Goal: Information Seeking & Learning: Learn about a topic

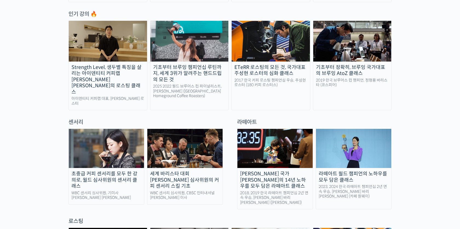
scroll to position [287, 0]
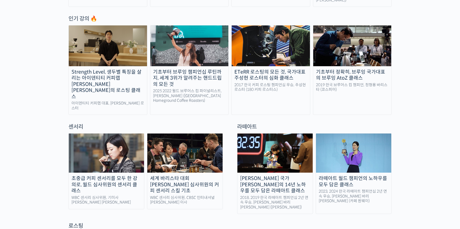
click at [170, 69] on div "기초부터 브루잉 챔피언십 루틴까지, 세계 3위가 알려주는 핸드드립의 모든 것" at bounding box center [189, 78] width 78 height 19
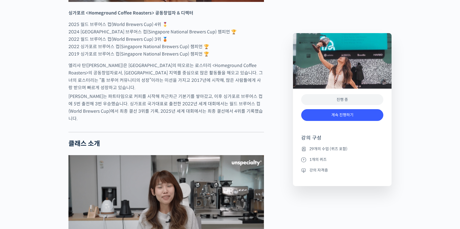
scroll to position [363, 0]
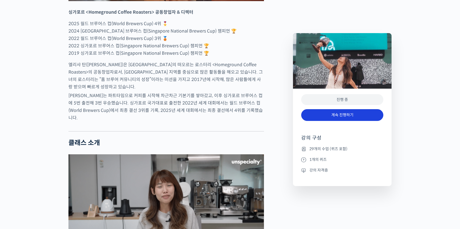
click at [360, 117] on link "계속 진행하기" at bounding box center [342, 115] width 82 height 12
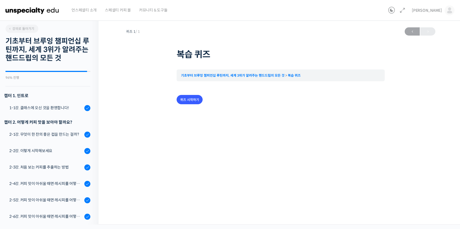
scroll to position [453, 0]
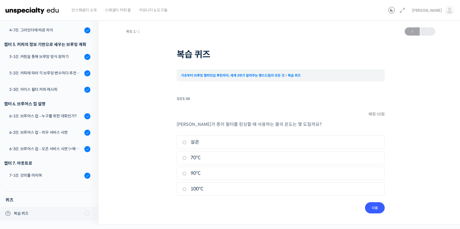
click at [183, 141] on input "실온" at bounding box center [184, 143] width 4 height 4
radio input "true"
click at [183, 181] on ul "1. 실온 2. 70°C 3. 90°C 4. 100°C" at bounding box center [281, 166] width 208 height 62
click at [185, 174] on input "90°C" at bounding box center [184, 174] width 4 height 4
radio input "true"
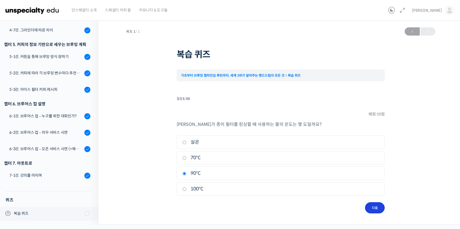
click at [373, 209] on input "다음" at bounding box center [375, 207] width 20 height 11
click at [187, 188] on label "짠맛 (Saltiness)" at bounding box center [280, 188] width 196 height 7
click at [186, 188] on input "짠맛 (Saltiness)" at bounding box center [184, 189] width 4 height 4
radio input "true"
click at [377, 209] on input "다음" at bounding box center [375, 207] width 20 height 11
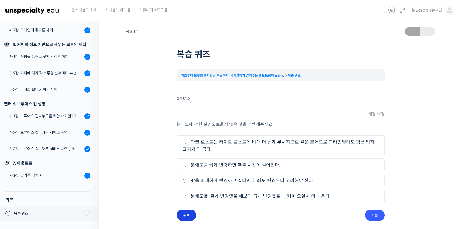
click at [192, 216] on input "뒤로" at bounding box center [187, 215] width 20 height 11
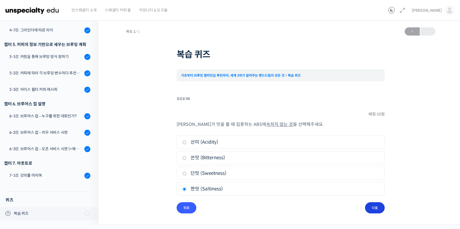
click at [379, 211] on input "다음" at bounding box center [375, 207] width 20 height 11
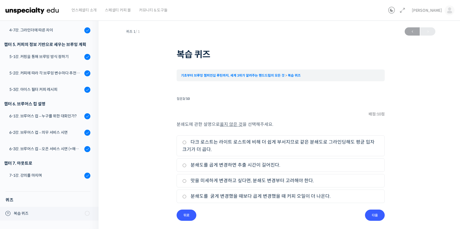
click at [329, 195] on label "분쇄도를 굵게 변경했을 때보다 곱게 변경했을 때 커피 오일이 더 나온다." at bounding box center [280, 196] width 196 height 7
click at [186, 195] on input "분쇄도를 굵게 변경했을 때보다 곱게 변경했을 때 커피 오일이 더 나온다." at bounding box center [184, 197] width 4 height 4
radio input "true"
click at [329, 195] on label "분쇄도를 굵게 변경했을 때보다 곱게 변경했을 때 커피 오일이 더 나온다." at bounding box center [280, 196] width 196 height 7
click at [186, 195] on input "분쇄도를 굵게 변경했을 때보다 곱게 변경했을 때 커피 오일이 더 나온다." at bounding box center [184, 197] width 4 height 4
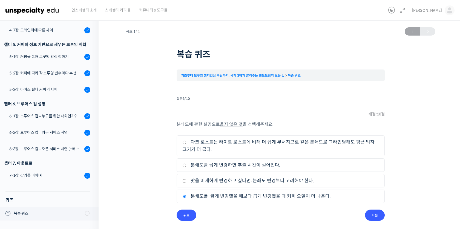
click at [327, 180] on label "맛을 미세하게 변경하고 싶다면, 분쇄도 변경부터 고려해야 한다." at bounding box center [280, 180] width 196 height 7
click at [186, 180] on input "맛을 미세하게 변경하고 싶다면, 분쇄도 변경부터 고려해야 한다." at bounding box center [184, 181] width 4 height 4
radio input "true"
click at [377, 216] on input "다음" at bounding box center [375, 215] width 20 height 11
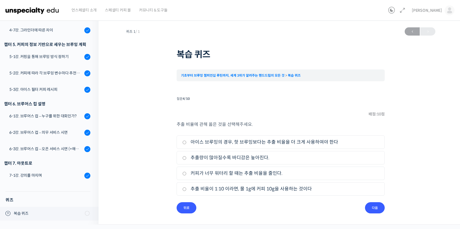
click at [324, 156] on label "추출량이 많아질수록 바디감은 높아진다." at bounding box center [280, 157] width 196 height 7
click at [186, 156] on input "추출량이 많아질수록 바디감은 높아진다." at bounding box center [184, 158] width 4 height 4
radio input "true"
click at [315, 191] on label "추출 비율이 1:10 이라면, 물 1g에 커피 10g을 사용하는 것이다" at bounding box center [280, 188] width 196 height 7
click at [186, 191] on input "추출 비율이 1:10 이라면, 물 1g에 커피 10g을 사용하는 것이다" at bounding box center [184, 189] width 4 height 4
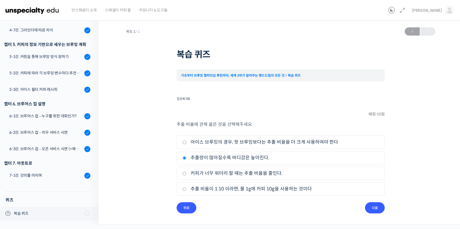
radio input "true"
click at [370, 210] on input "다음" at bounding box center [375, 207] width 20 height 11
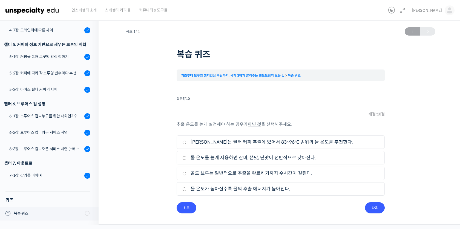
click at [277, 161] on li "2. 물 온도를 높게 사용하면 산미, 쓴맛, 단맛이 전반적으로 낮아진다." at bounding box center [281, 157] width 208 height 13
click at [295, 158] on label "물 온도를 높게 사용하면 산미, 쓴맛, 단맛이 전반적으로 낮아진다." at bounding box center [280, 157] width 196 height 7
click at [186, 158] on input "물 온도를 높게 사용하면 산미, 쓴맛, 단맛이 전반적으로 낮아진다." at bounding box center [184, 158] width 4 height 4
radio input "true"
click at [377, 208] on input "다음" at bounding box center [375, 207] width 20 height 11
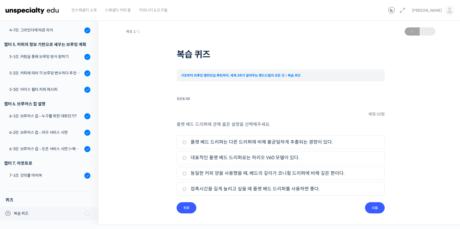
click at [335, 140] on label "플랫 베드 드리퍼는 다른 드리퍼에 비해 불균일하게 추출되는 경향이 있다." at bounding box center [280, 141] width 196 height 7
click at [186, 141] on input "플랫 베드 드리퍼는 다른 드리퍼에 비해 불균일하게 추출되는 경향이 있다." at bounding box center [184, 143] width 4 height 4
radio input "true"
click at [309, 173] on label "동일한 커피 양을 사용했을 때, 베드의 깊이가 코니컬 드리퍼에 비해 깊은 편이다." at bounding box center [280, 173] width 196 height 7
click at [186, 173] on input "동일한 커피 양을 사용했을 때, 베드의 깊이가 코니컬 드리퍼에 비해 깊은 편이다." at bounding box center [184, 174] width 4 height 4
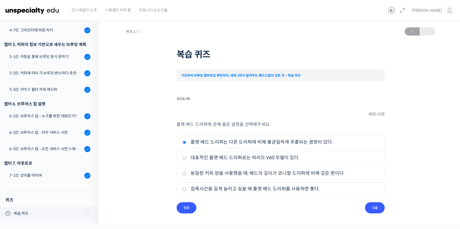
radio input "true"
click at [328, 140] on label "플랫 베드 드리퍼는 다른 드리퍼에 비해 불균일하게 추출되는 경향이 있다." at bounding box center [280, 141] width 196 height 7
click at [186, 141] on input "플랫 베드 드리퍼는 다른 드리퍼에 비해 불균일하게 추출되는 경향이 있다." at bounding box center [184, 143] width 4 height 4
radio input "true"
click at [356, 185] on li "4. 접촉시간을 길게 늘리고 싶을 때 플랫 베드 드리퍼를 사용하면 좋다." at bounding box center [281, 188] width 208 height 13
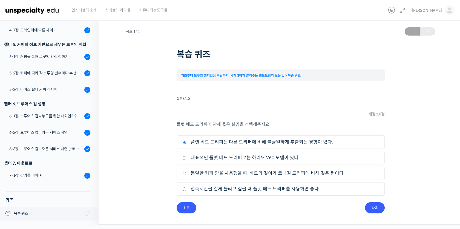
click at [335, 185] on li "4. 접촉시간을 길게 늘리고 싶을 때 플랫 베드 드리퍼를 사용하면 좋다." at bounding box center [281, 188] width 208 height 13
click at [327, 189] on label "접촉시간을 길게 늘리고 싶을 때 플랫 베드 드리퍼를 사용하면 좋다." at bounding box center [280, 188] width 196 height 7
click at [186, 189] on input "접촉시간을 길게 늘리고 싶을 때 플랫 베드 드리퍼를 사용하면 좋다." at bounding box center [184, 189] width 4 height 4
radio input "true"
click at [380, 206] on input "다음" at bounding box center [375, 207] width 20 height 11
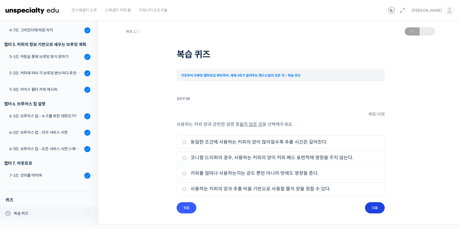
click at [373, 203] on input "다음" at bounding box center [375, 207] width 20 height 11
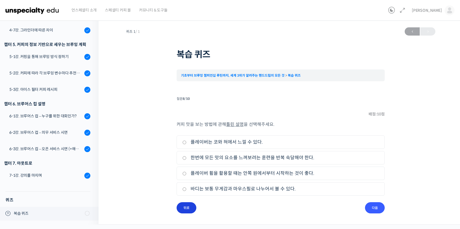
click at [192, 206] on input "뒤로" at bounding box center [187, 207] width 20 height 11
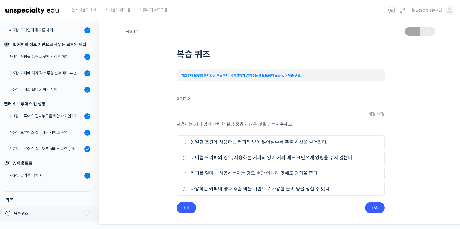
click at [241, 191] on label "사용하는 커피의 양과 추출 비율 기반으로 사용할 물의 양을 정할 수 있다." at bounding box center [280, 188] width 196 height 7
click at [186, 191] on input "사용하는 커피의 양과 추출 비율 기반으로 사용할 물의 양을 정할 수 있다." at bounding box center [184, 189] width 4 height 4
radio input "true"
click at [303, 172] on label "커피를 얼마나 사용하는지는 강도 뿐만 아니라 맛에도 영향을 준다." at bounding box center [280, 173] width 196 height 7
click at [186, 172] on input "커피를 얼마나 사용하는지는 강도 뿐만 아니라 맛에도 영향을 준다." at bounding box center [184, 174] width 4 height 4
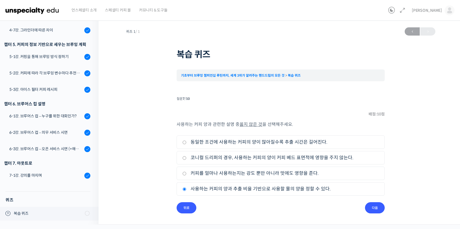
radio input "true"
click at [307, 158] on label "코니컬 드리퍼의 경우, 사용하는 커피의 양이 커피 베드 표면적에 영향을 주지 않는다." at bounding box center [280, 157] width 196 height 7
click at [186, 158] on input "코니컬 드리퍼의 경우, 사용하는 커피의 양이 커피 베드 표면적에 영향을 주지 않는다." at bounding box center [184, 158] width 4 height 4
radio input "true"
click at [380, 208] on input "다음" at bounding box center [375, 207] width 20 height 11
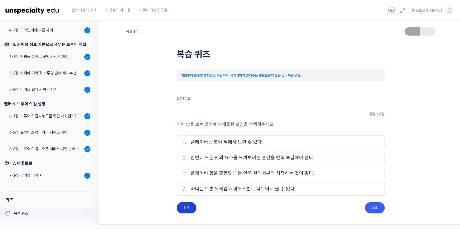
click at [188, 212] on input "뒤로" at bounding box center [187, 207] width 20 height 11
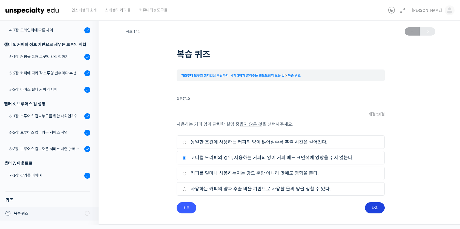
click at [377, 205] on input "다음" at bounding box center [375, 207] width 20 height 11
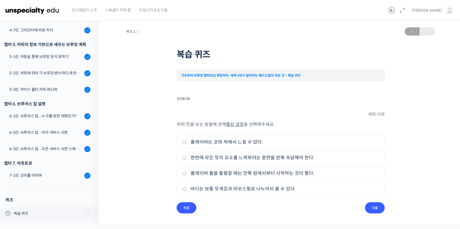
click at [280, 176] on label "플레이버 휠을 활용할 때는 안쪽 원에서부터 시작하는 것이 좋다." at bounding box center [280, 173] width 196 height 7
click at [186, 175] on input "플레이버 휠을 활용할 때는 안쪽 원에서부터 시작하는 것이 좋다." at bounding box center [184, 174] width 4 height 4
radio input "true"
click at [372, 207] on input "다음" at bounding box center [375, 207] width 20 height 11
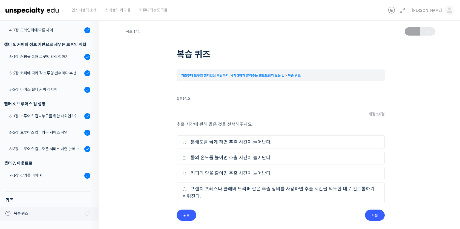
click at [277, 189] on label "프렌치 프레스나 클레버 드리퍼 같은 추출 장비를 사용하면 추출 시간을 의도한 대로 컨트롤하기 쉬워진다." at bounding box center [280, 192] width 196 height 15
click at [186, 189] on input "프렌치 프레스나 클레버 드리퍼 같은 추출 장비를 사용하면 추출 시간을 의도한 대로 컨트롤하기 쉬워진다." at bounding box center [184, 189] width 4 height 4
radio input "true"
click at [380, 215] on input "다음" at bounding box center [375, 215] width 20 height 11
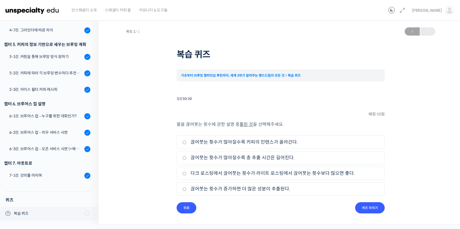
click at [276, 173] on label "다크 로스팅에서 끊어붓는 횟수가 라이트 로스팅에서 끊어붓는 횟수보다 많으면 좋다." at bounding box center [280, 173] width 196 height 7
click at [186, 173] on input "다크 로스팅에서 끊어붓는 횟수가 라이트 로스팅에서 끊어붓는 횟수보다 많으면 좋다." at bounding box center [184, 174] width 4 height 4
radio input "true"
click at [374, 207] on input "퀴즈 마치기" at bounding box center [370, 207] width 30 height 11
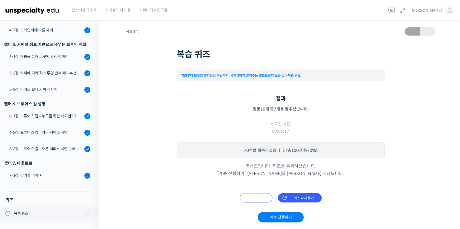
click at [258, 195] on input "오답 확인하기" at bounding box center [256, 197] width 33 height 9
click at [259, 199] on input "오답 확인하기" at bounding box center [256, 197] width 33 height 9
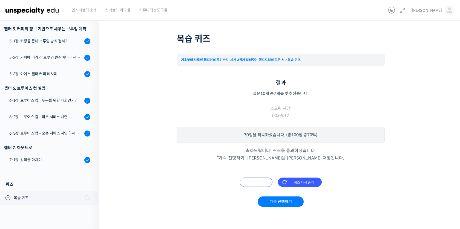
scroll to position [16, 0]
click at [262, 184] on input "오답 확인하기" at bounding box center [256, 182] width 33 height 9
click at [255, 181] on input "오답 확인하기" at bounding box center [256, 182] width 33 height 9
click at [270, 200] on link "계속 진행하기" at bounding box center [281, 201] width 46 height 10
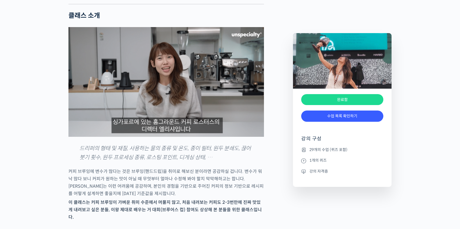
scroll to position [519, 0]
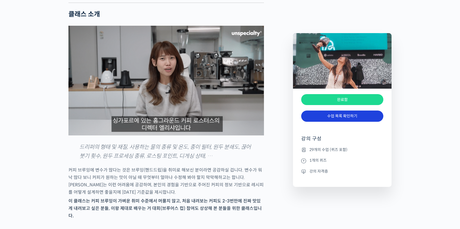
click at [357, 118] on link "수업 목록 확인하기" at bounding box center [342, 116] width 82 height 11
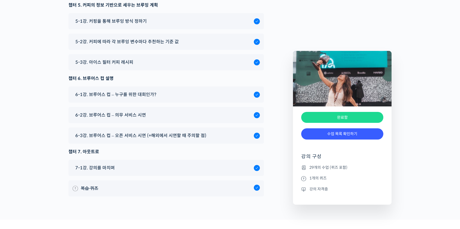
scroll to position [3274, 0]
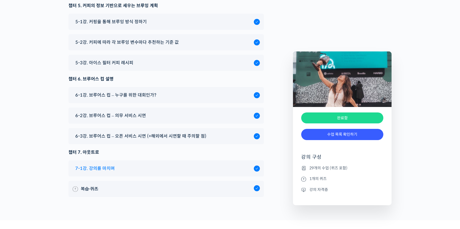
click at [201, 165] on div "7-1강. 강의를 마치며" at bounding box center [163, 168] width 181 height 7
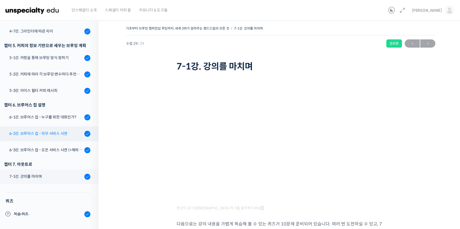
click at [52, 136] on div "6-2강. 브루어스 컵 - 의무 서비스 시연" at bounding box center [45, 134] width 73 height 6
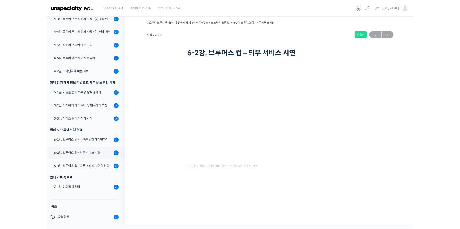
scroll to position [394, 0]
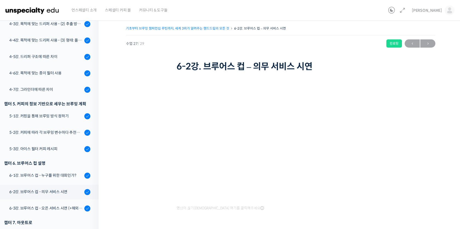
click at [207, 29] on link "기초부터 브루잉 챔피언십 루틴까지, 세계 3위가 알려주는 핸드드립의 모든 것" at bounding box center [177, 28] width 103 height 4
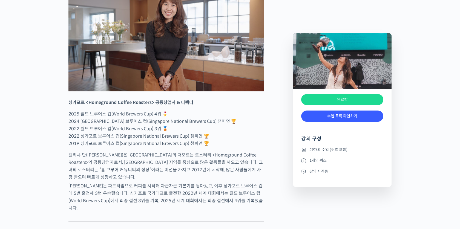
scroll to position [302, 0]
